Goal: Find specific page/section: Find specific page/section

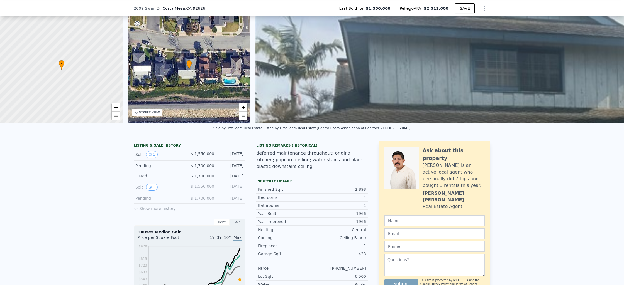
scroll to position [2, 0]
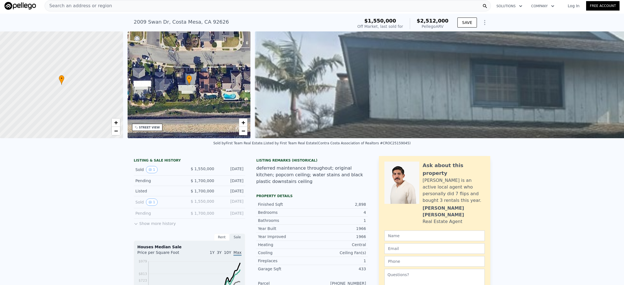
click at [112, 7] on div "Search an address or region" at bounding box center [268, 5] width 446 height 11
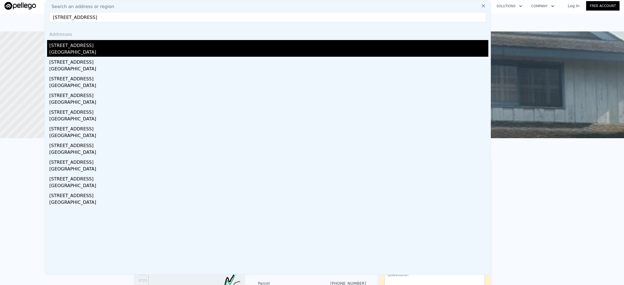
type input "[STREET_ADDRESS]"
click at [105, 48] on div "[STREET_ADDRESS]" at bounding box center [268, 44] width 439 height 9
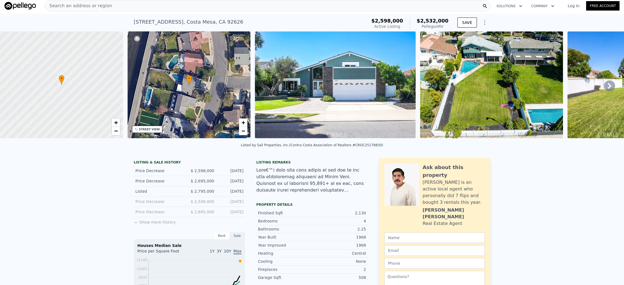
click at [114, 7] on div "Search an address or region" at bounding box center [268, 5] width 446 height 11
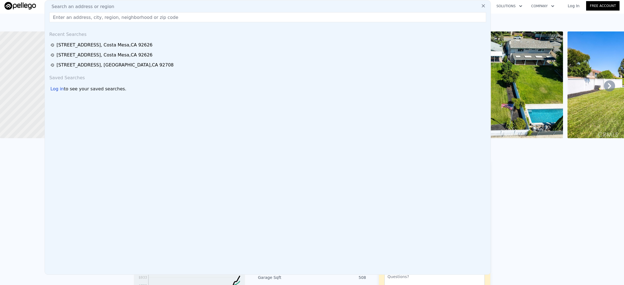
click at [141, 17] on input "text" at bounding box center [267, 17] width 437 height 10
paste input "[STREET_ADDRESS]"
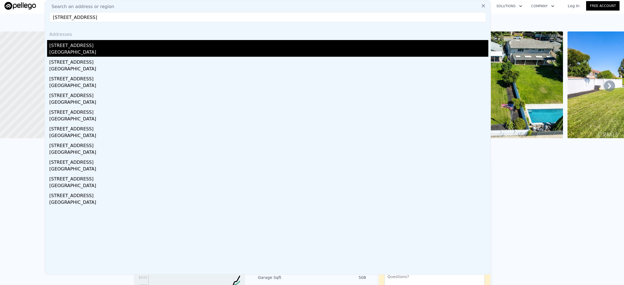
type input "[STREET_ADDRESS]"
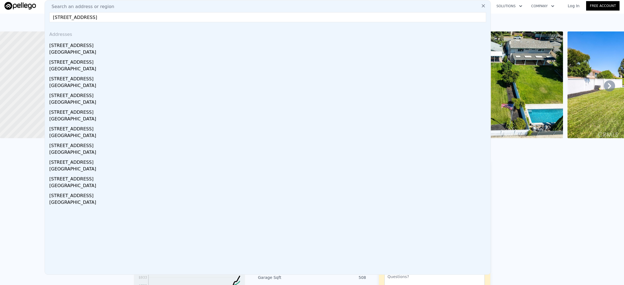
drag, startPoint x: 138, startPoint y: 44, endPoint x: 126, endPoint y: 0, distance: 45.2
click at [138, 44] on div "[STREET_ADDRESS]" at bounding box center [268, 44] width 439 height 9
